Goal: Information Seeking & Learning: Find specific fact

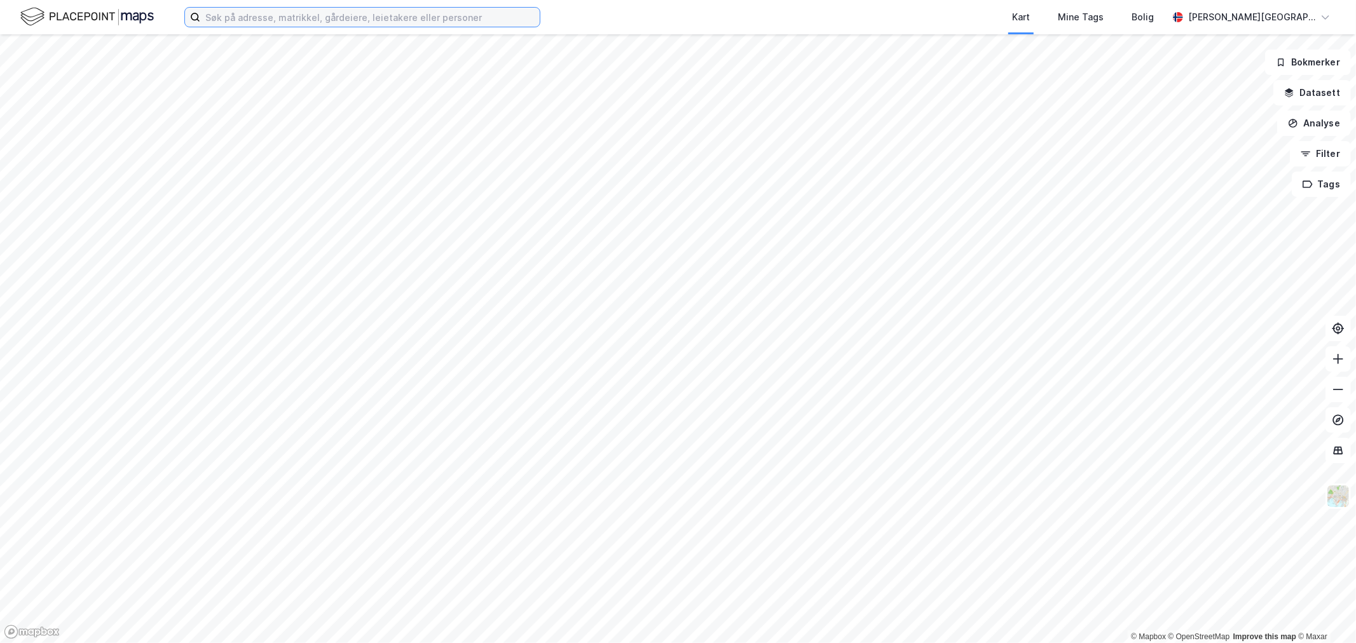
click at [370, 15] on input at bounding box center [369, 17] width 339 height 19
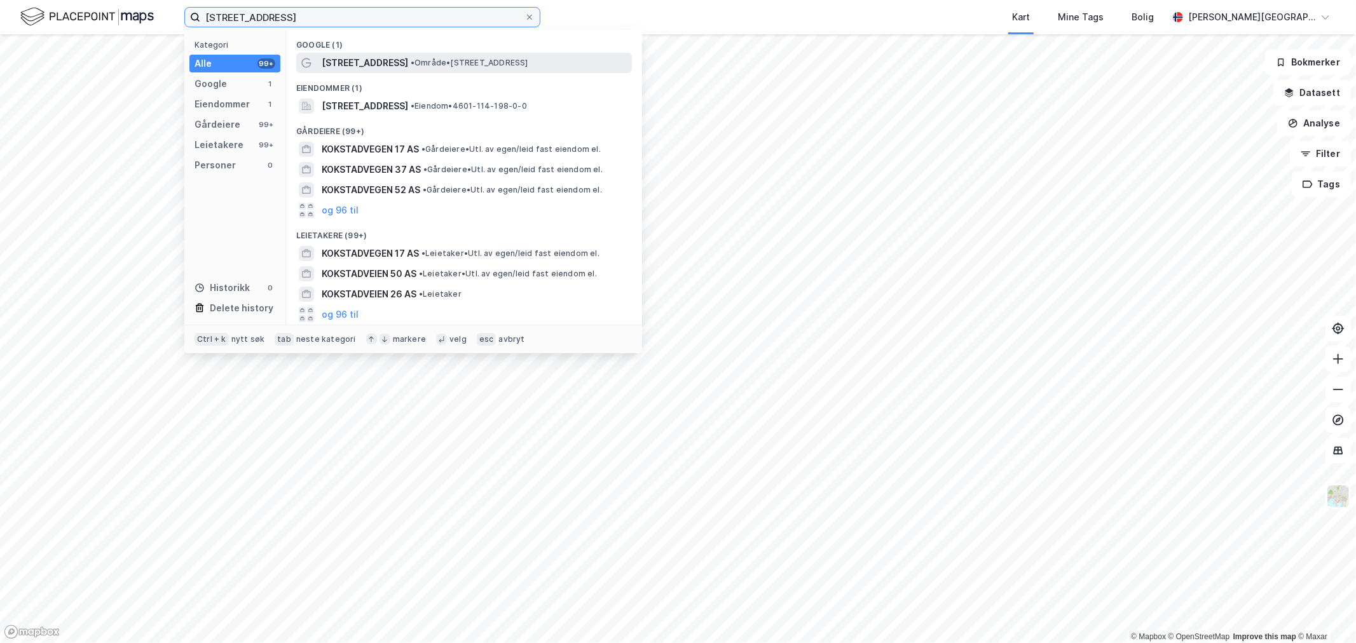
type input "[STREET_ADDRESS]"
click at [411, 64] on span "•" at bounding box center [413, 63] width 4 height 10
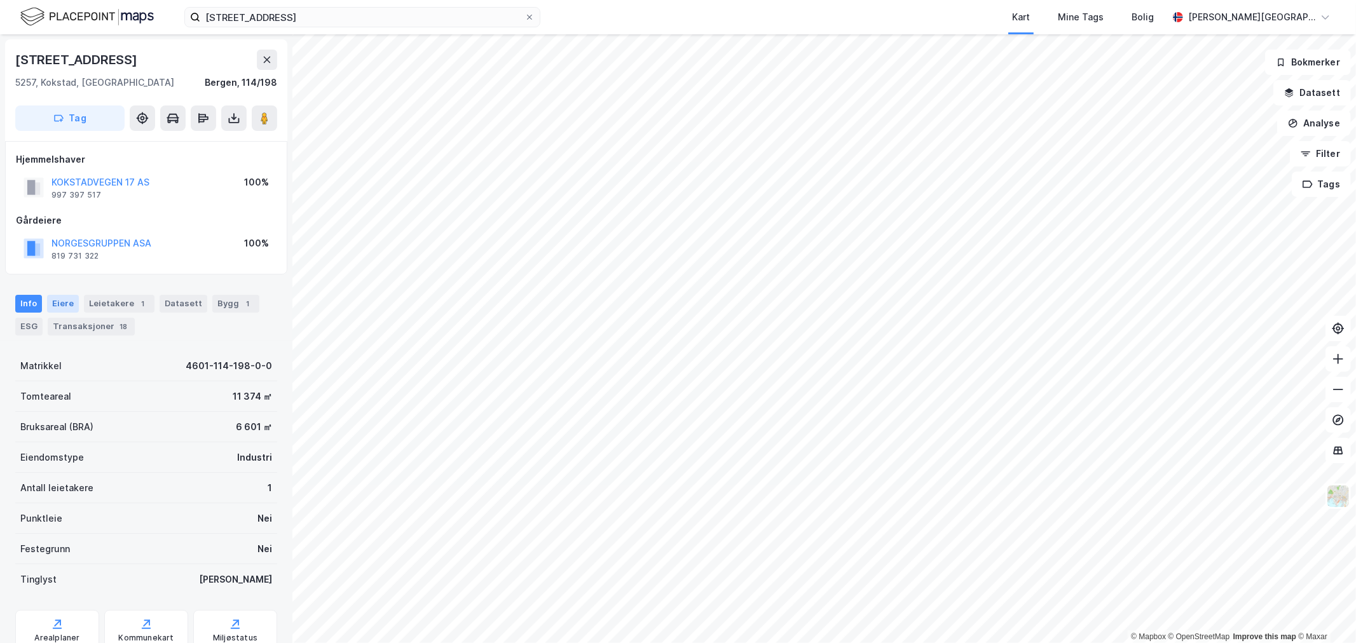
click at [51, 307] on div "Eiere" at bounding box center [63, 304] width 32 height 18
